Goal: Use online tool/utility: Utilize a website feature to perform a specific function

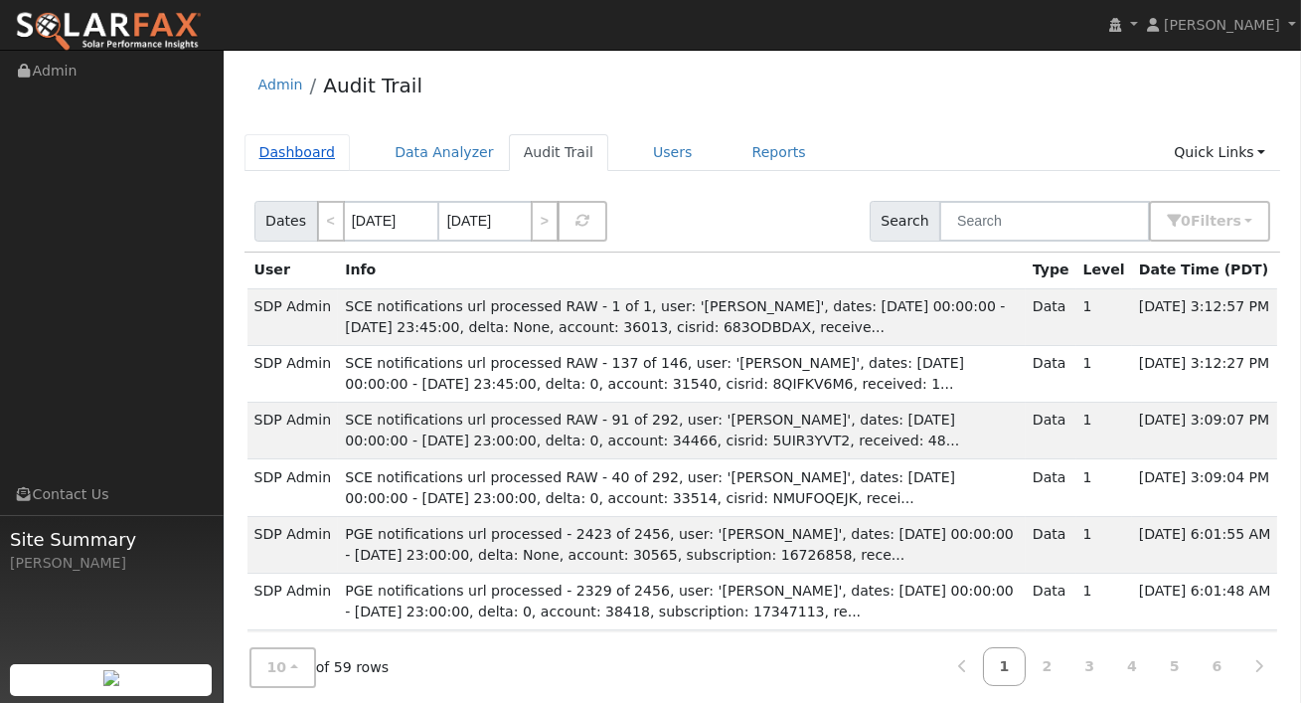
click at [288, 155] on link "Dashboard" at bounding box center [298, 152] width 106 height 37
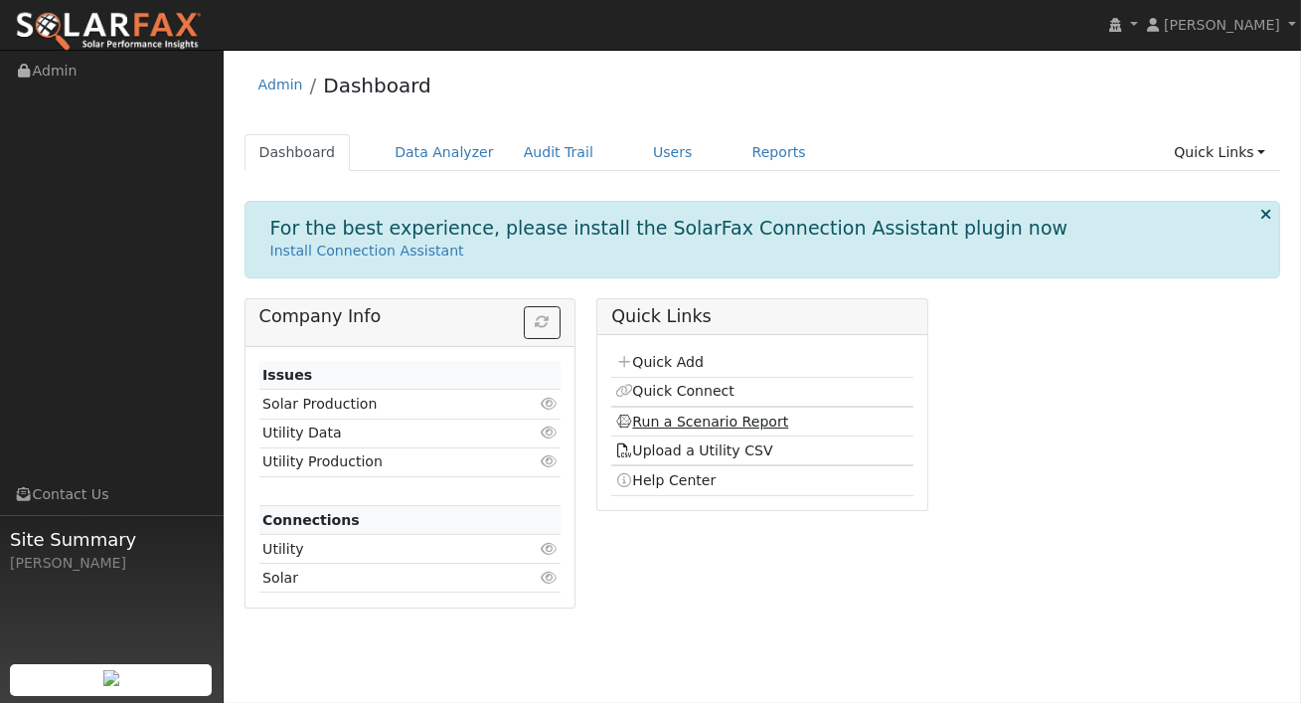
click at [665, 414] on link "Run a Scenario Report" at bounding box center [702, 422] width 174 height 16
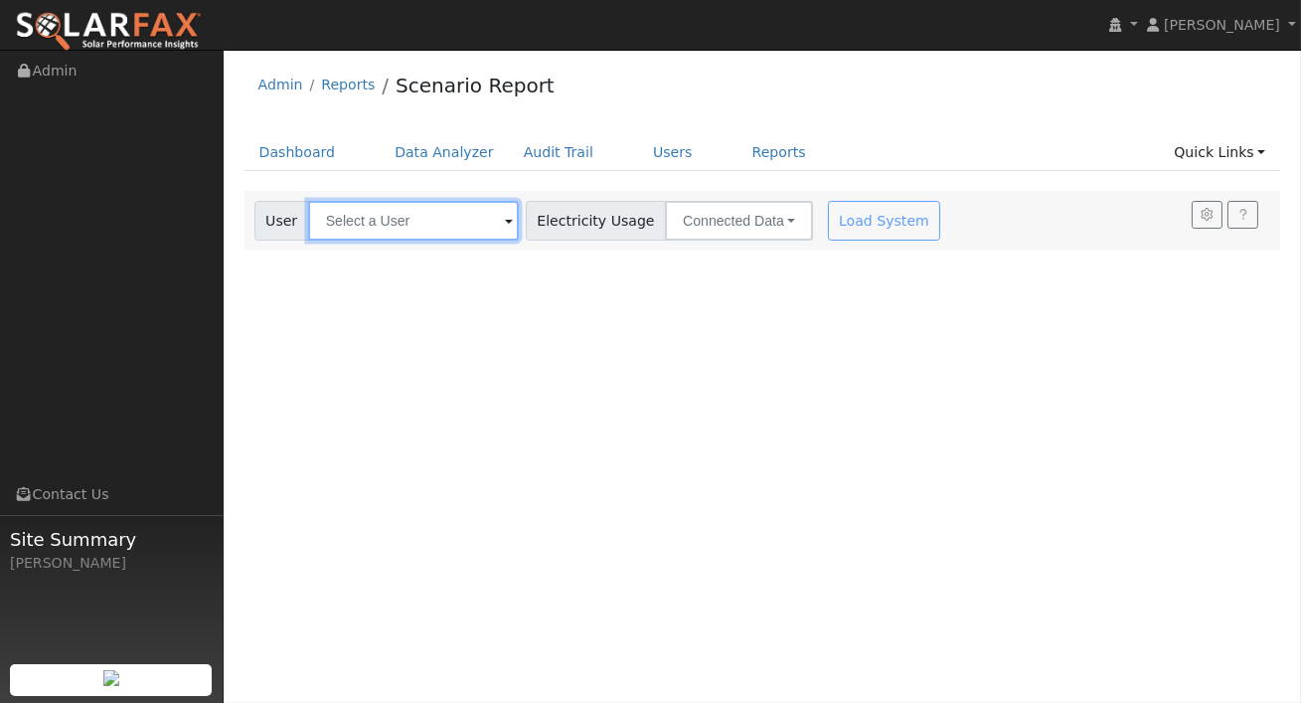
click at [439, 234] on input "text" at bounding box center [413, 221] width 211 height 40
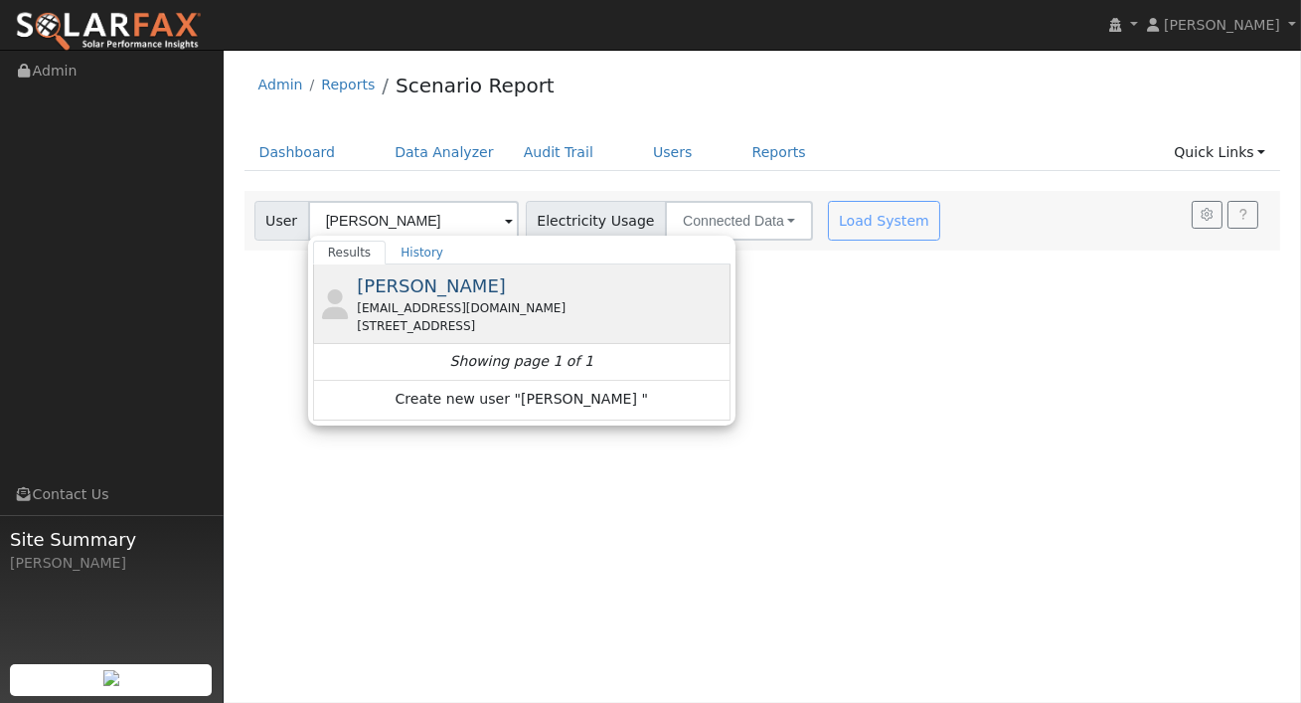
click at [392, 296] on div "[PERSON_NAME] [EMAIL_ADDRESS][DOMAIN_NAME] [STREET_ADDRESS]" at bounding box center [541, 303] width 369 height 63
type input "[PERSON_NAME]"
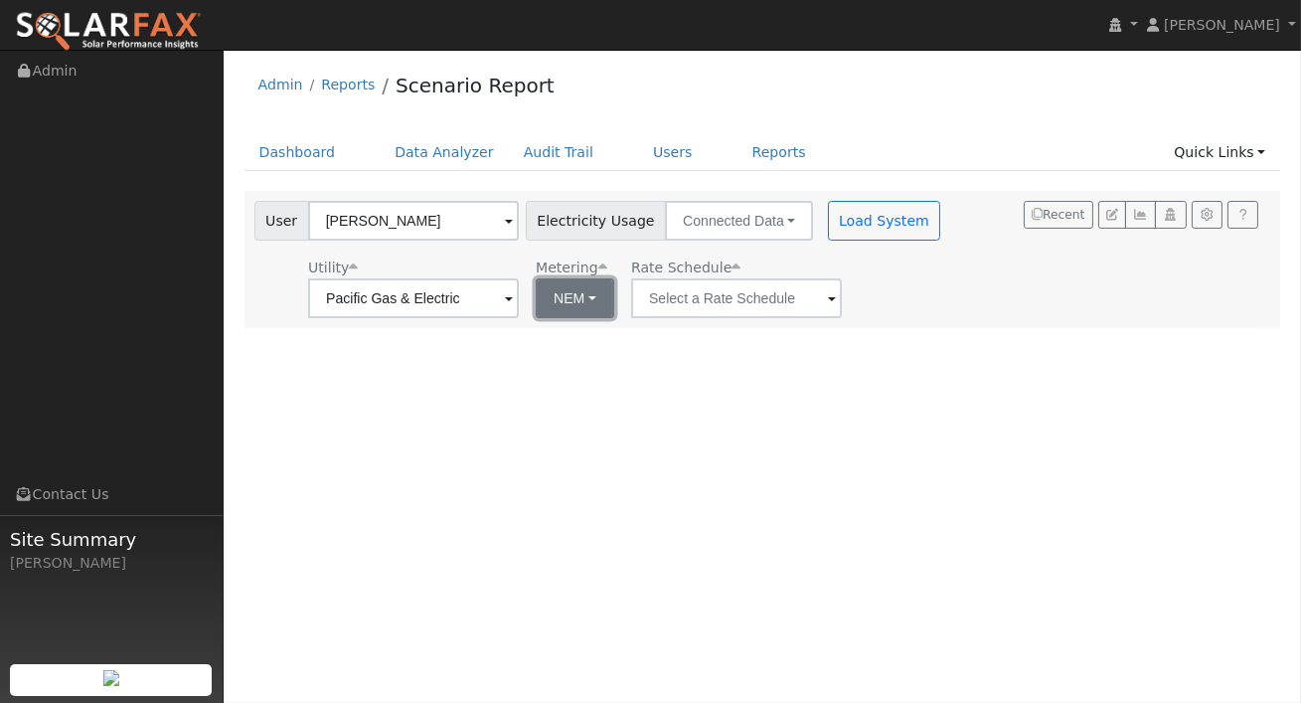
click at [574, 300] on button "NEM" at bounding box center [575, 298] width 79 height 40
click at [556, 364] on link "NBT" at bounding box center [582, 371] width 138 height 28
type input "E-ELEC"
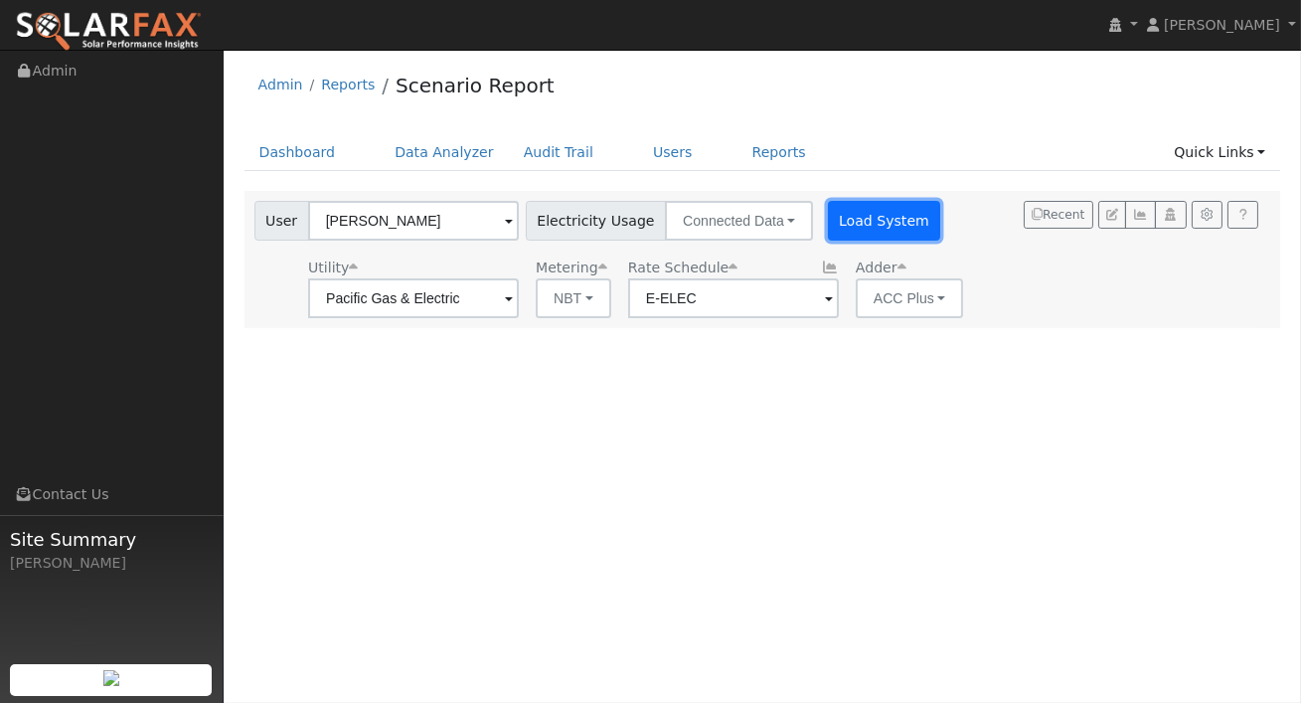
click at [868, 219] on button "Load System" at bounding box center [884, 221] width 113 height 40
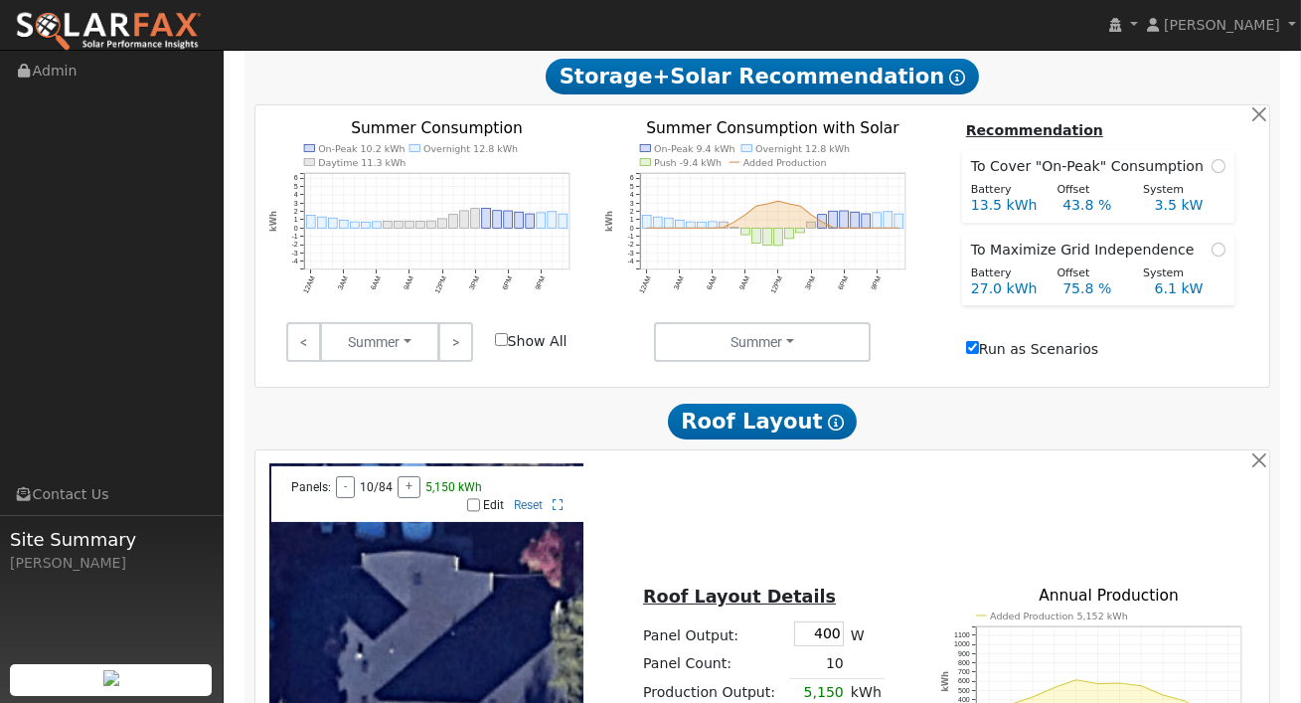
scroll to position [661, 0]
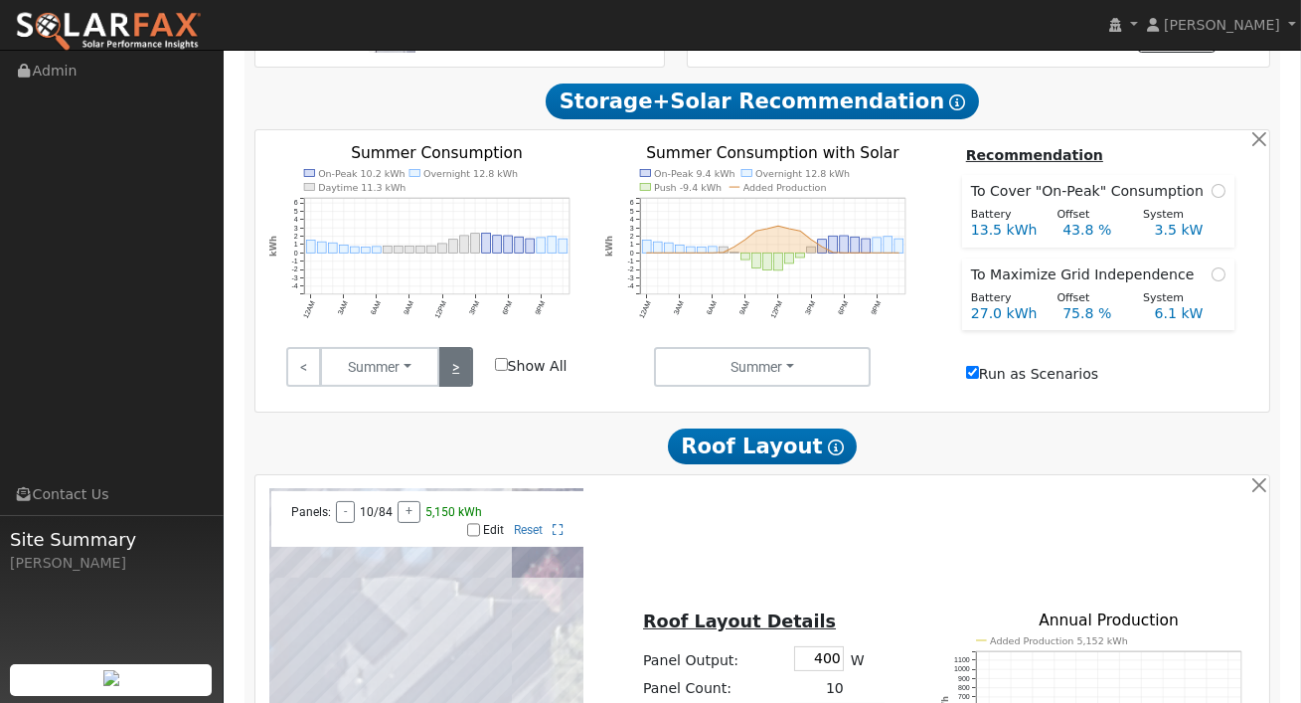
click at [461, 383] on link ">" at bounding box center [455, 367] width 35 height 40
click at [460, 384] on link ">" at bounding box center [455, 367] width 35 height 40
click at [459, 384] on link ">" at bounding box center [455, 367] width 35 height 40
click at [457, 384] on link ">" at bounding box center [455, 367] width 35 height 40
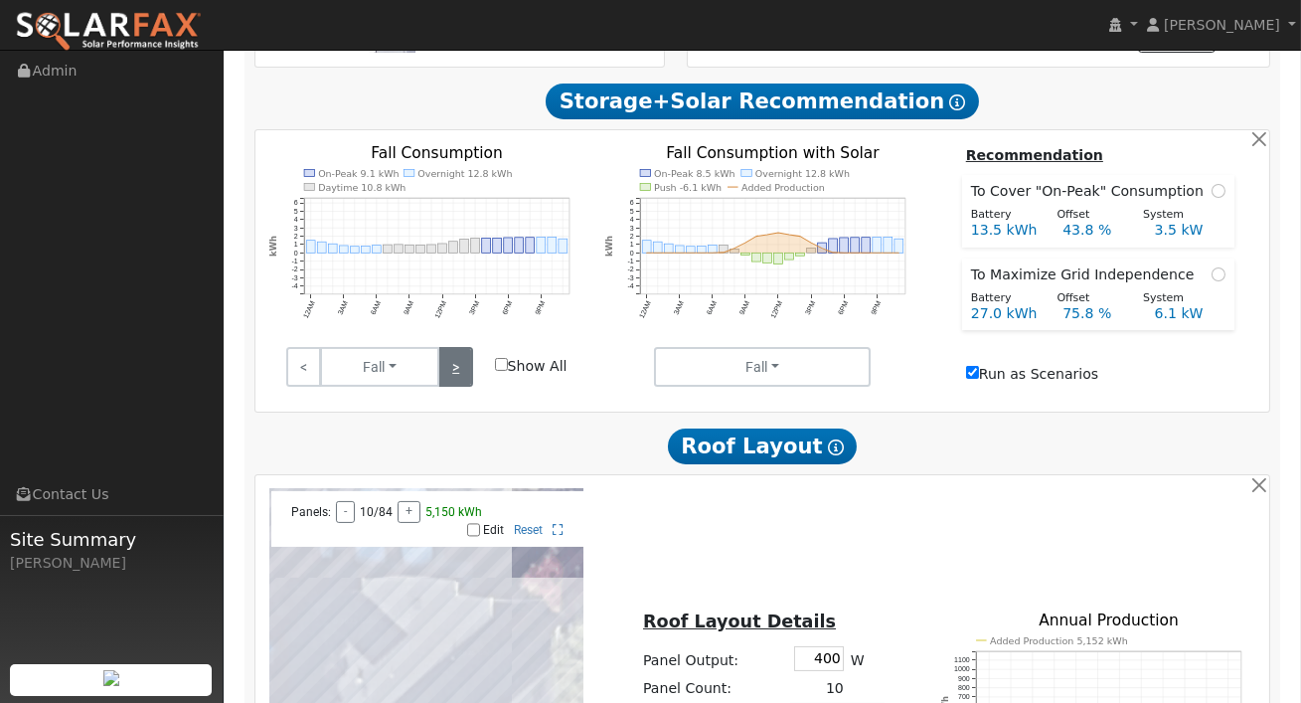
click at [457, 384] on link ">" at bounding box center [455, 367] width 35 height 40
click at [456, 366] on link ">" at bounding box center [455, 367] width 35 height 40
click at [452, 371] on link ">" at bounding box center [455, 367] width 35 height 40
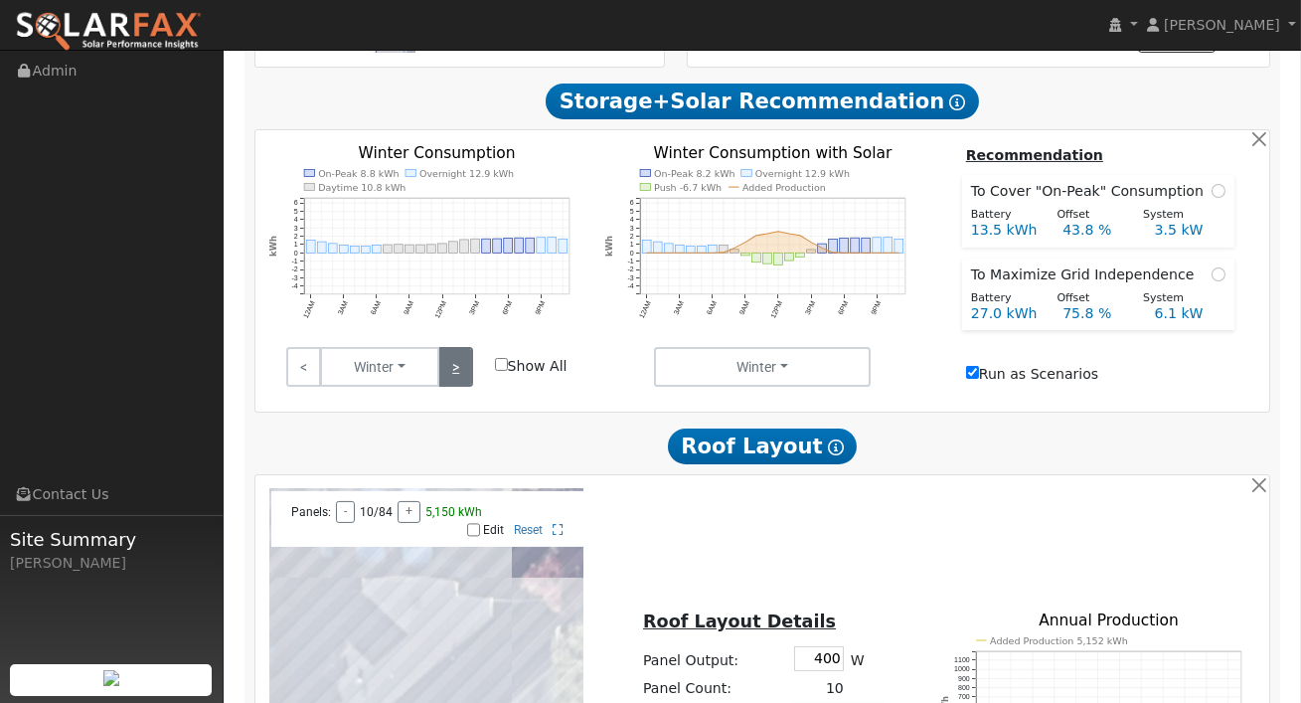
click at [458, 372] on link ">" at bounding box center [455, 367] width 35 height 40
